Goal: Transaction & Acquisition: Purchase product/service

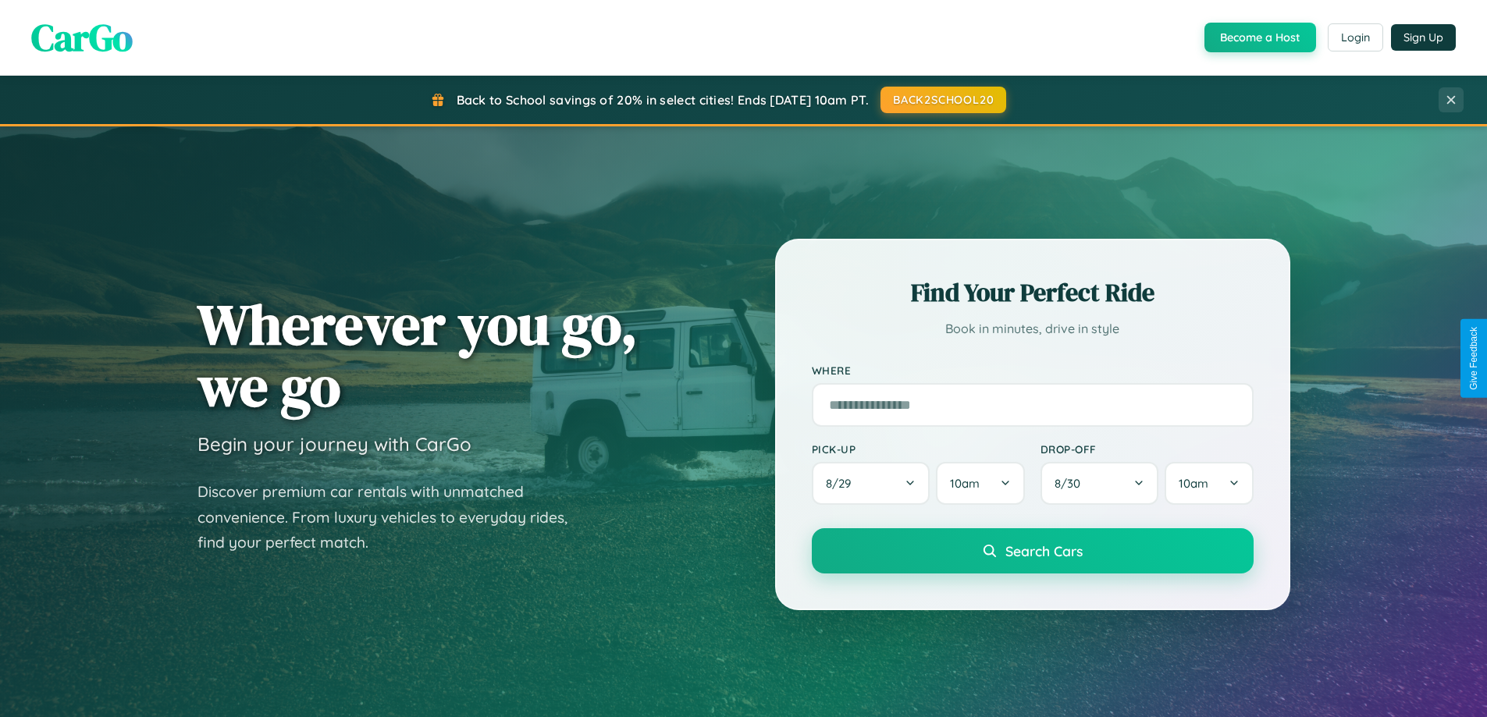
scroll to position [673, 0]
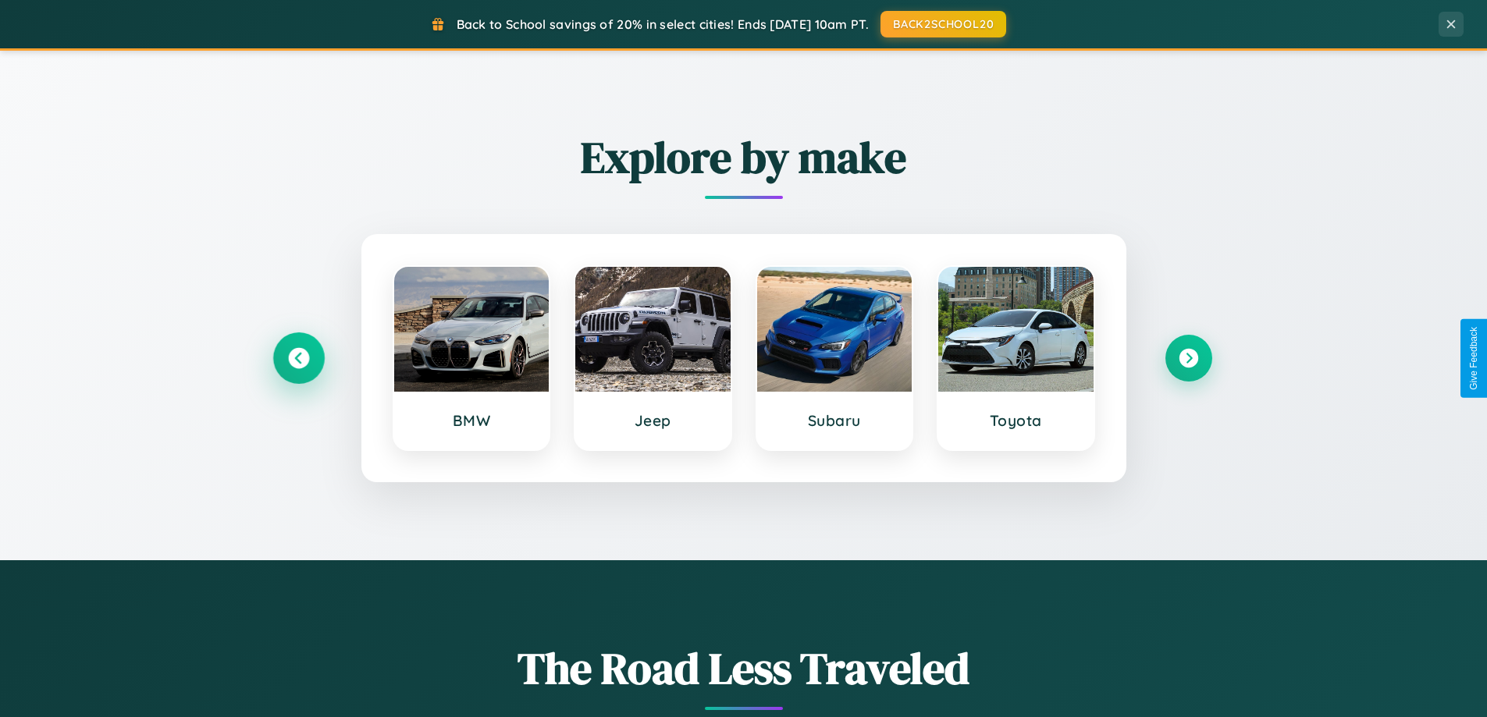
click at [298, 358] on icon at bounding box center [298, 358] width 21 height 21
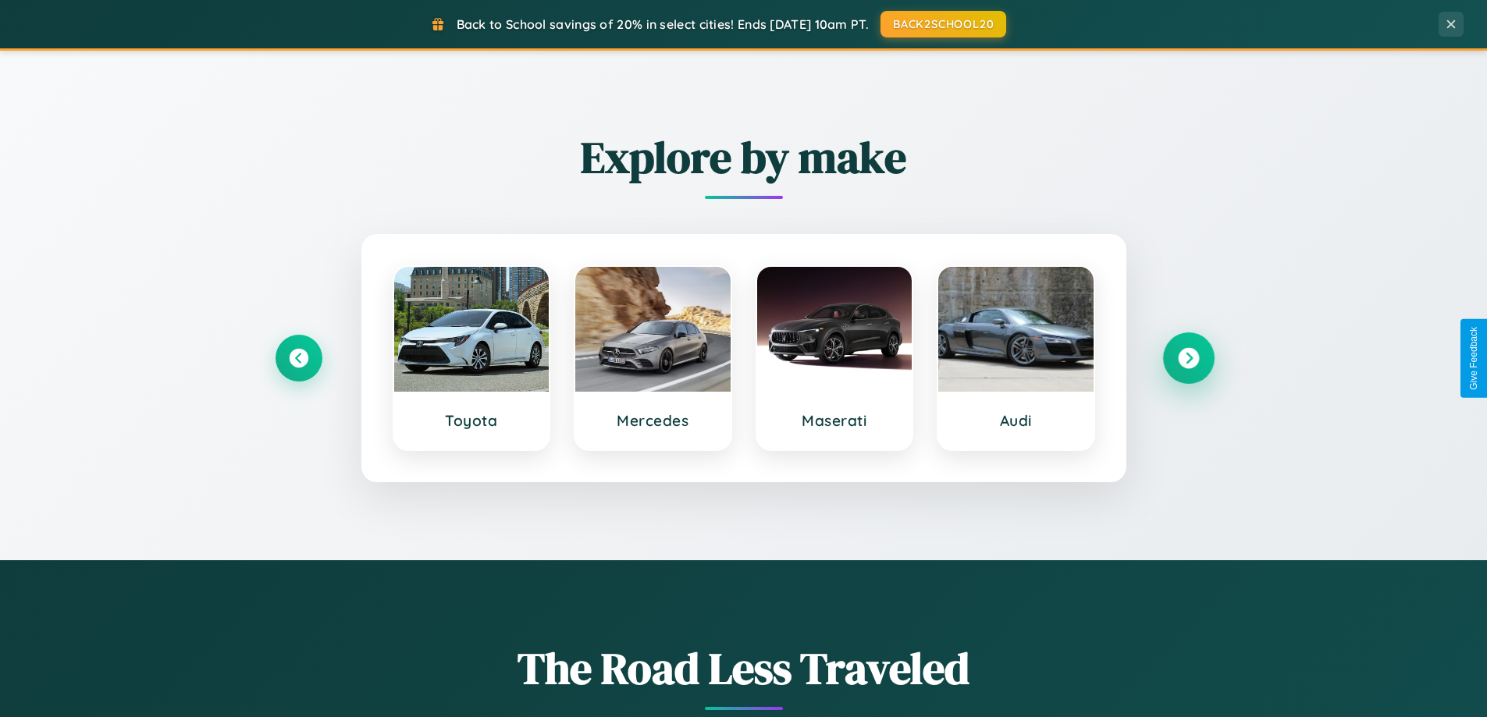
click at [1188, 358] on icon at bounding box center [1188, 358] width 21 height 21
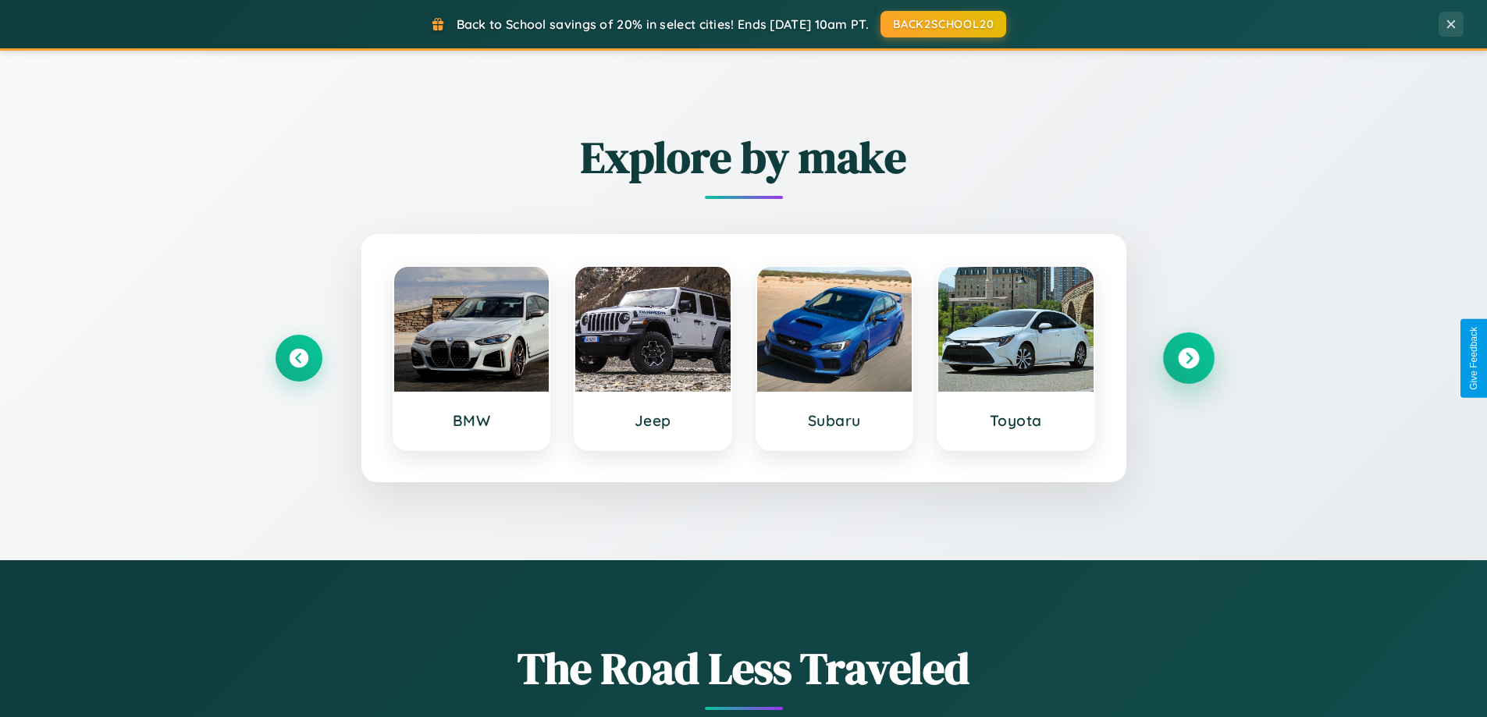
click at [1188, 358] on icon at bounding box center [1188, 358] width 21 height 21
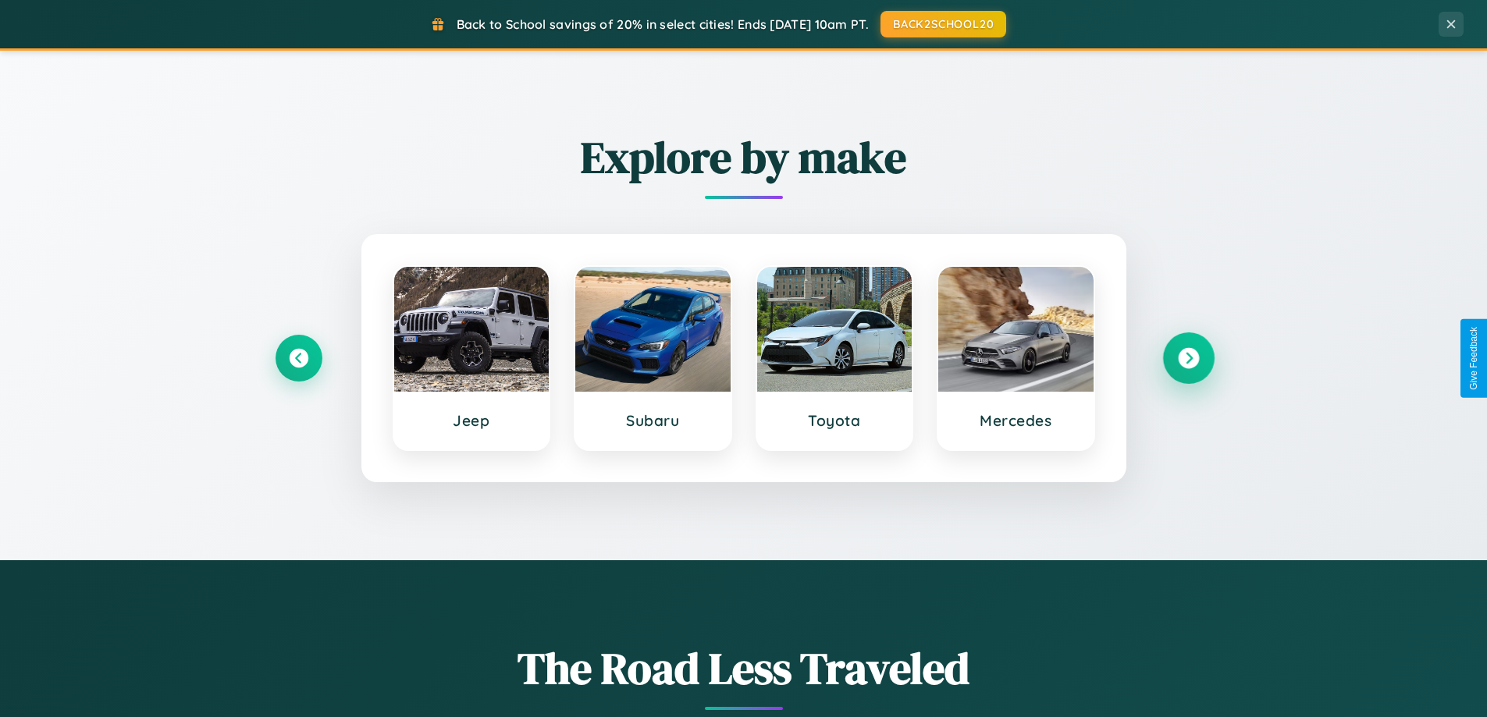
click at [1188, 358] on icon at bounding box center [1188, 358] width 21 height 21
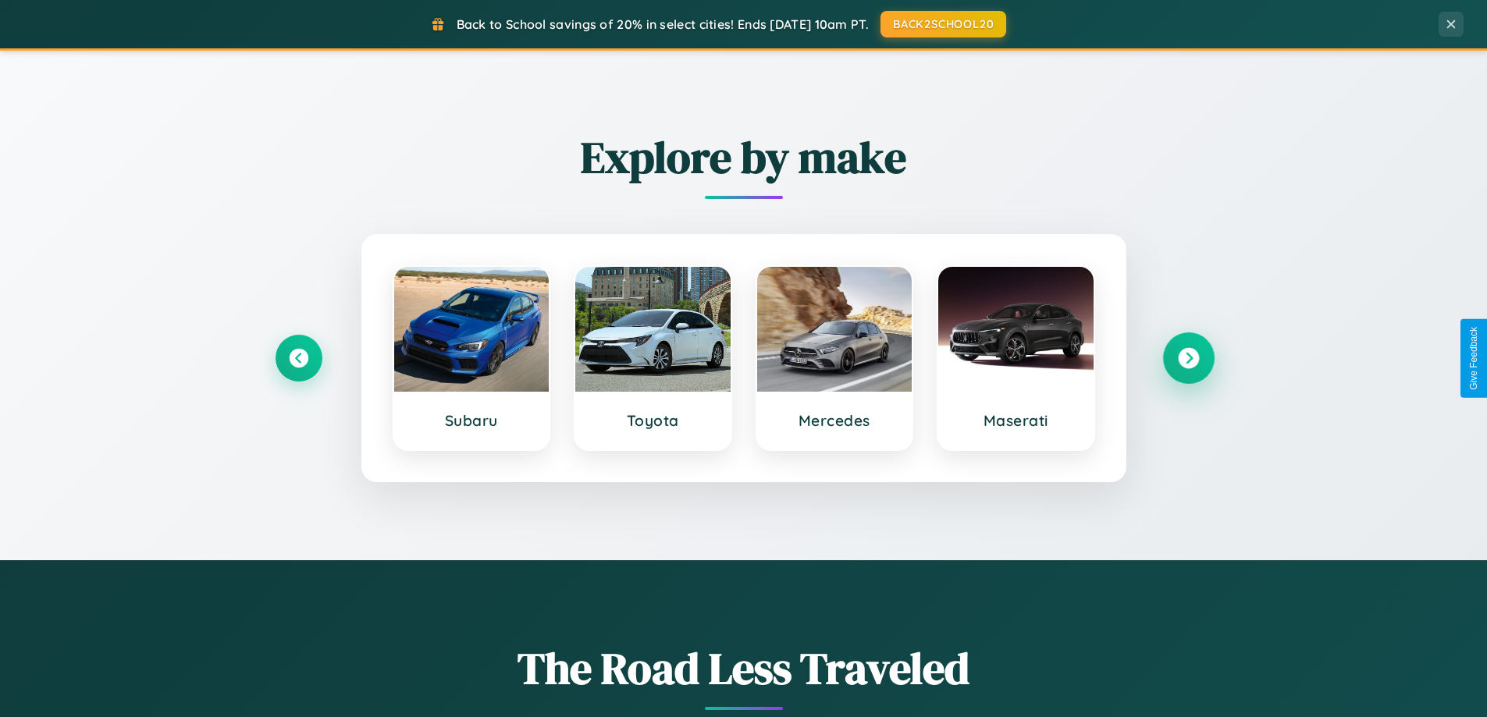
click at [1188, 358] on icon at bounding box center [1188, 358] width 21 height 21
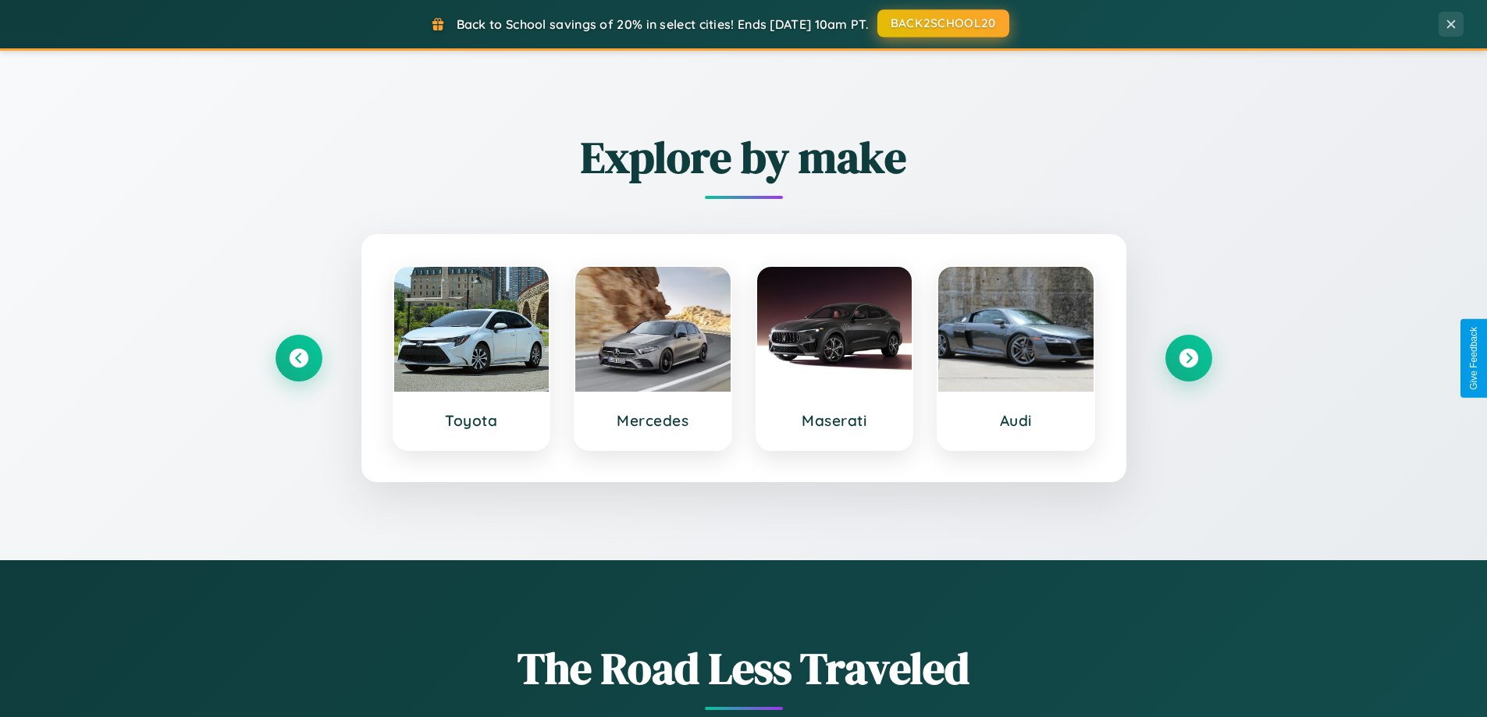
click at [942, 23] on button "BACK2SCHOOL20" at bounding box center [943, 23] width 132 height 28
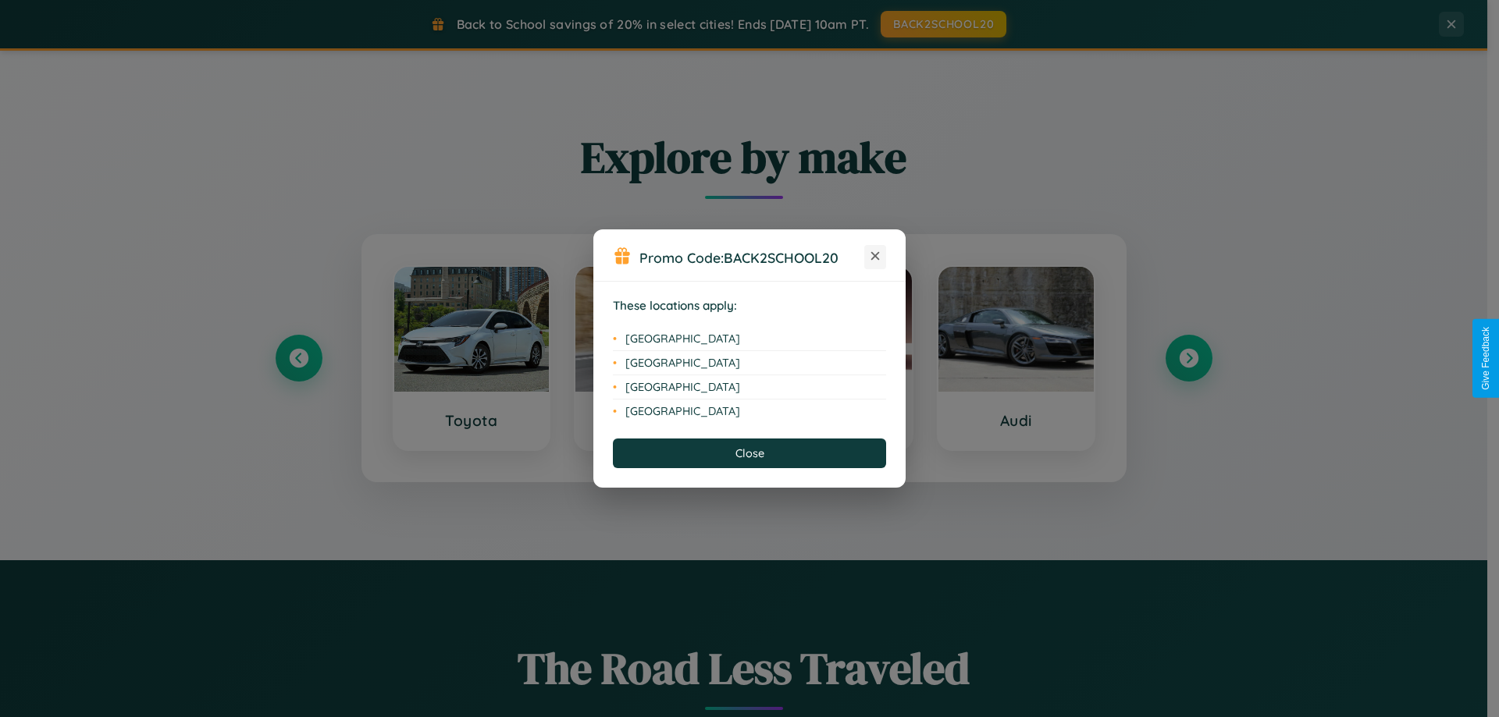
click at [875, 257] on icon at bounding box center [875, 256] width 9 height 9
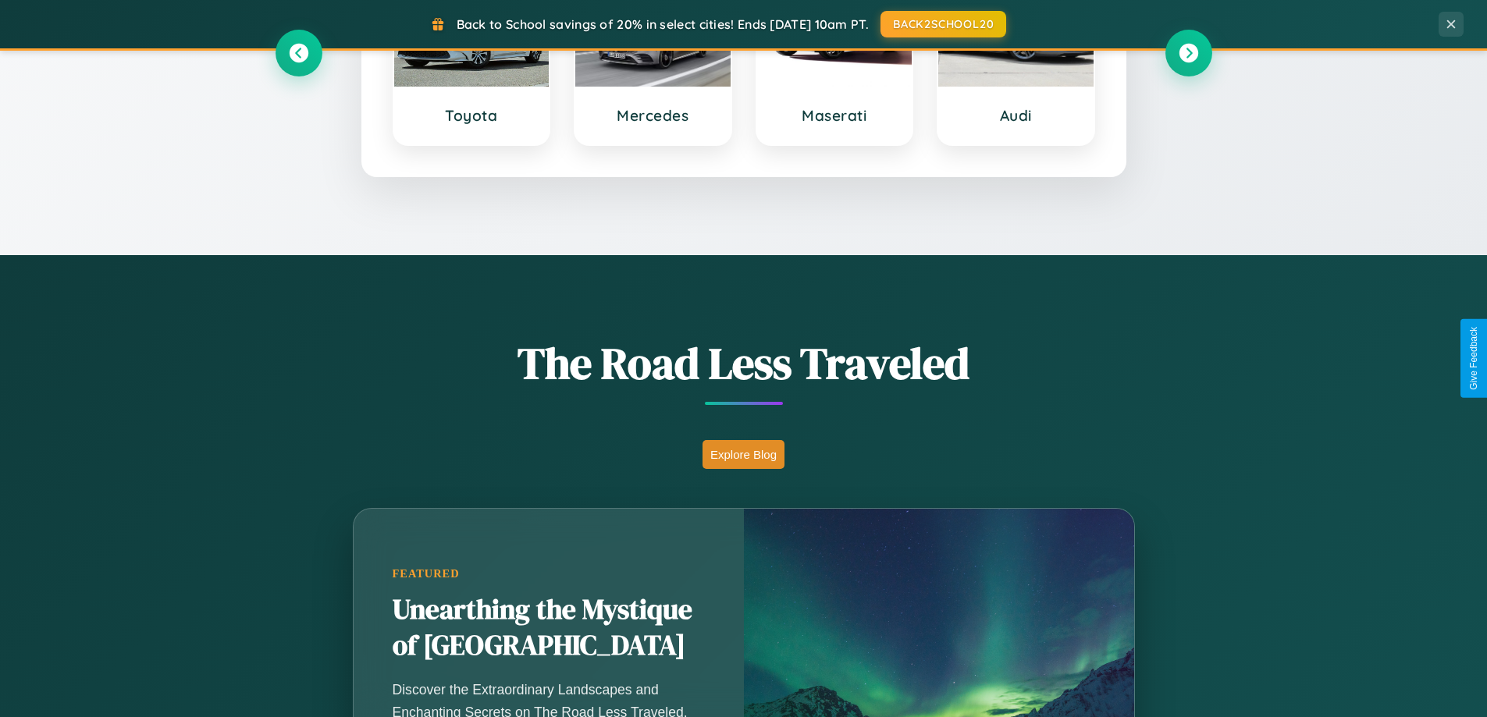
scroll to position [1074, 0]
